Goal: Task Accomplishment & Management: Complete application form

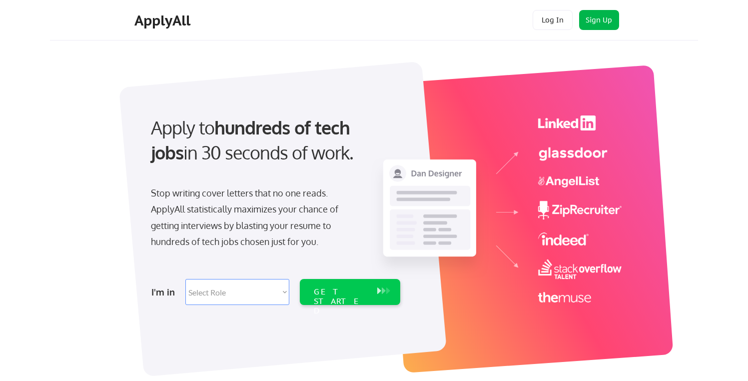
click at [591, 13] on button "Sign Up" at bounding box center [599, 20] width 40 height 20
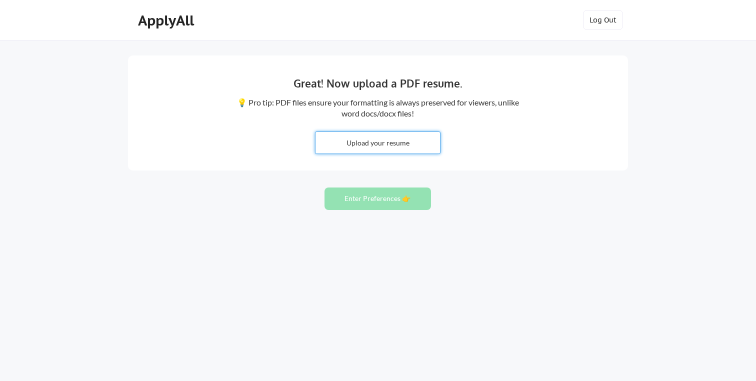
click at [346, 135] on input "file" at bounding box center [377, 142] width 124 height 21
click at [182, 25] on div "ApplyAll" at bounding box center [167, 20] width 59 height 17
click at [368, 141] on input "file" at bounding box center [377, 142] width 124 height 21
click at [192, 29] on div "ApplyAll" at bounding box center [167, 20] width 79 height 20
click at [185, 22] on div "ApplyAll" at bounding box center [167, 20] width 59 height 17
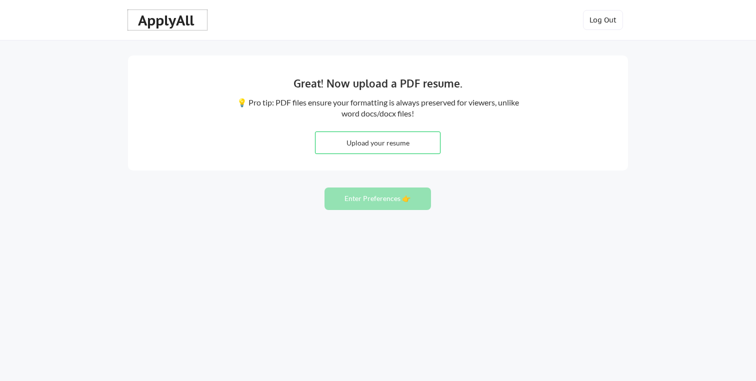
click at [185, 22] on div "ApplyAll" at bounding box center [167, 20] width 59 height 17
